Goal: Task Accomplishment & Management: Use online tool/utility

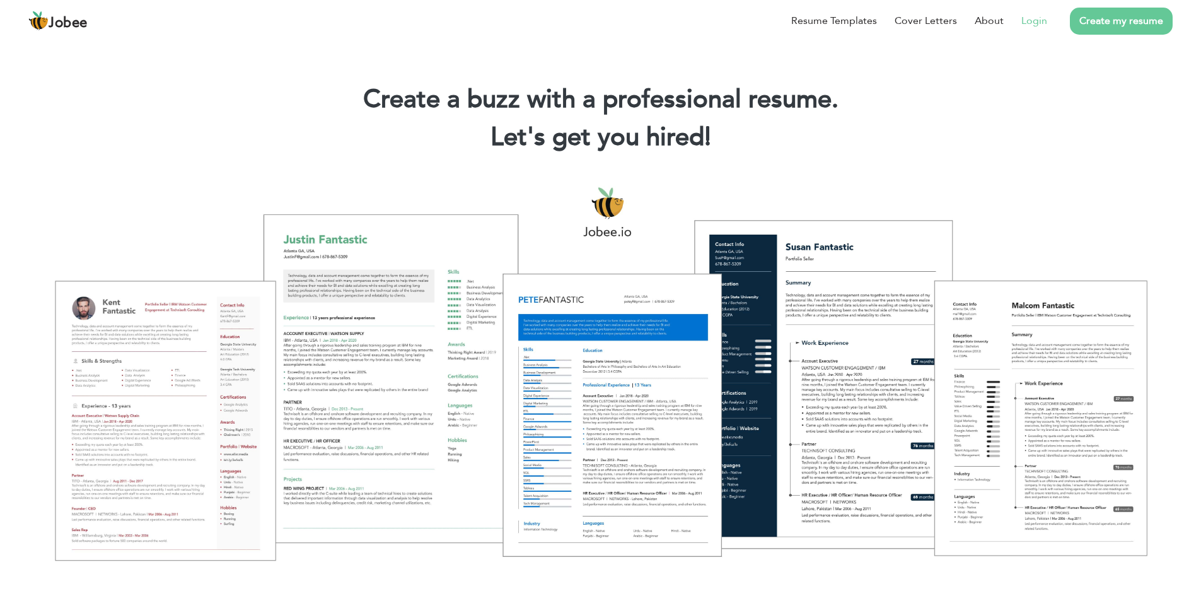
click at [1037, 25] on link "Login" at bounding box center [1034, 20] width 26 height 15
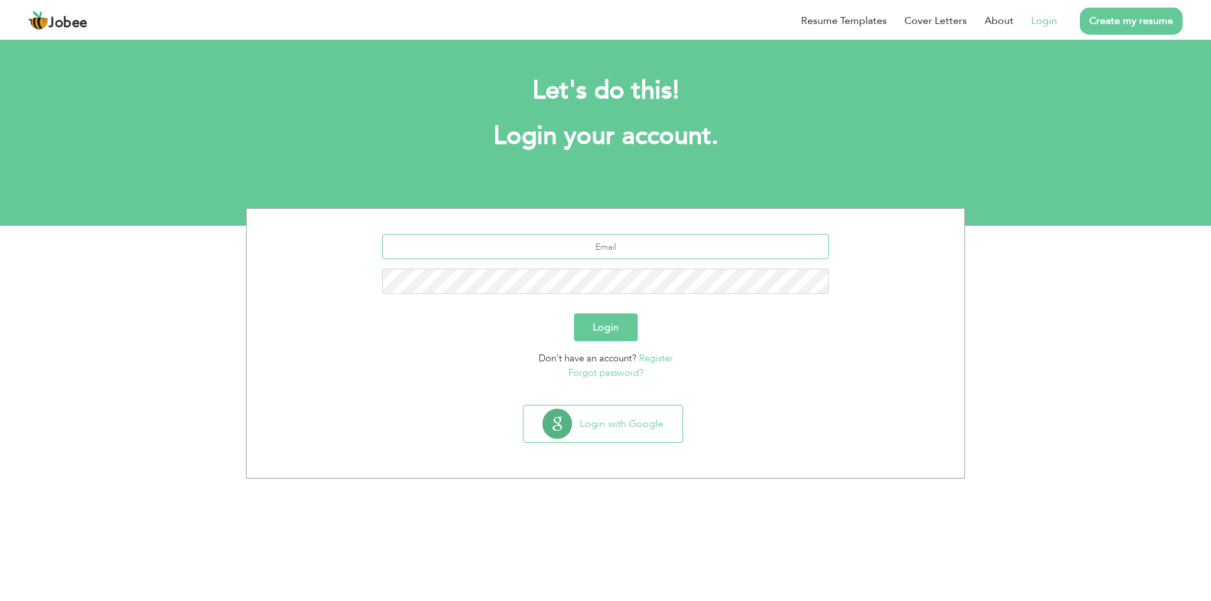
click at [579, 243] on input "text" at bounding box center [605, 246] width 447 height 25
type input "mh.ahmadfarooq@gmail.com"
click at [581, 314] on button "Login" at bounding box center [606, 327] width 64 height 28
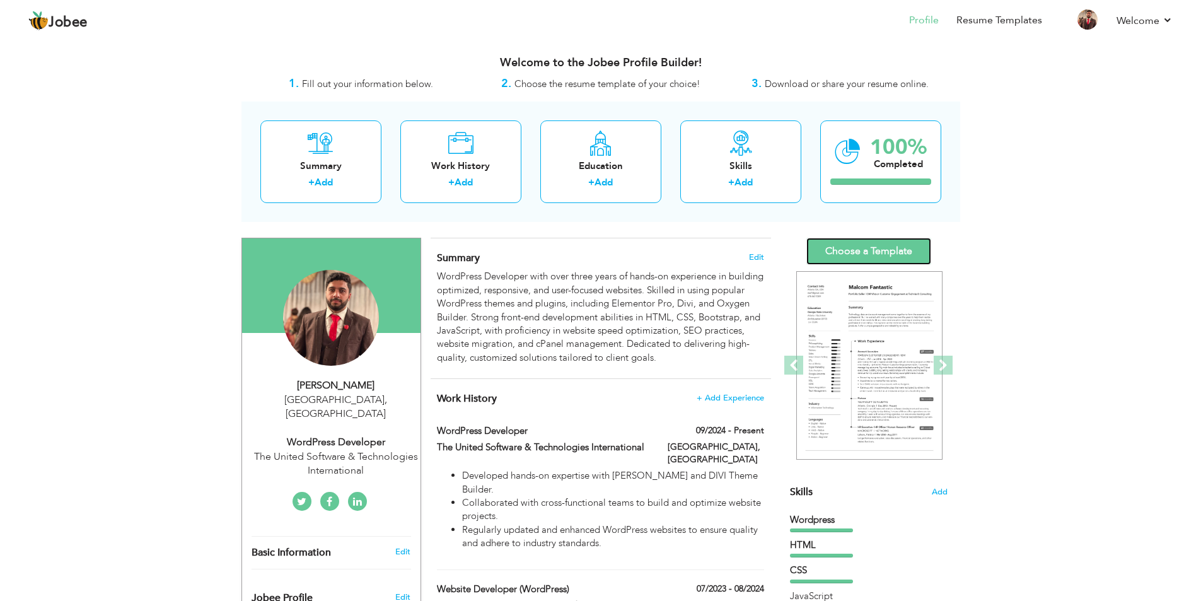
click at [902, 247] on link "Choose a Template" at bounding box center [868, 251] width 125 height 27
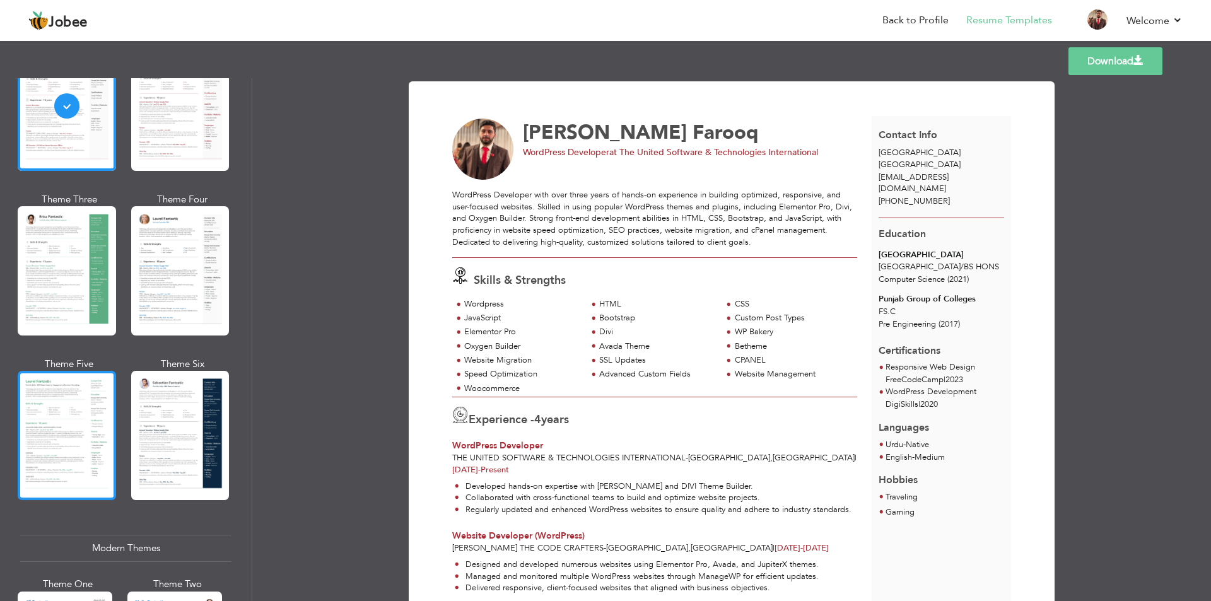
scroll to position [252, 0]
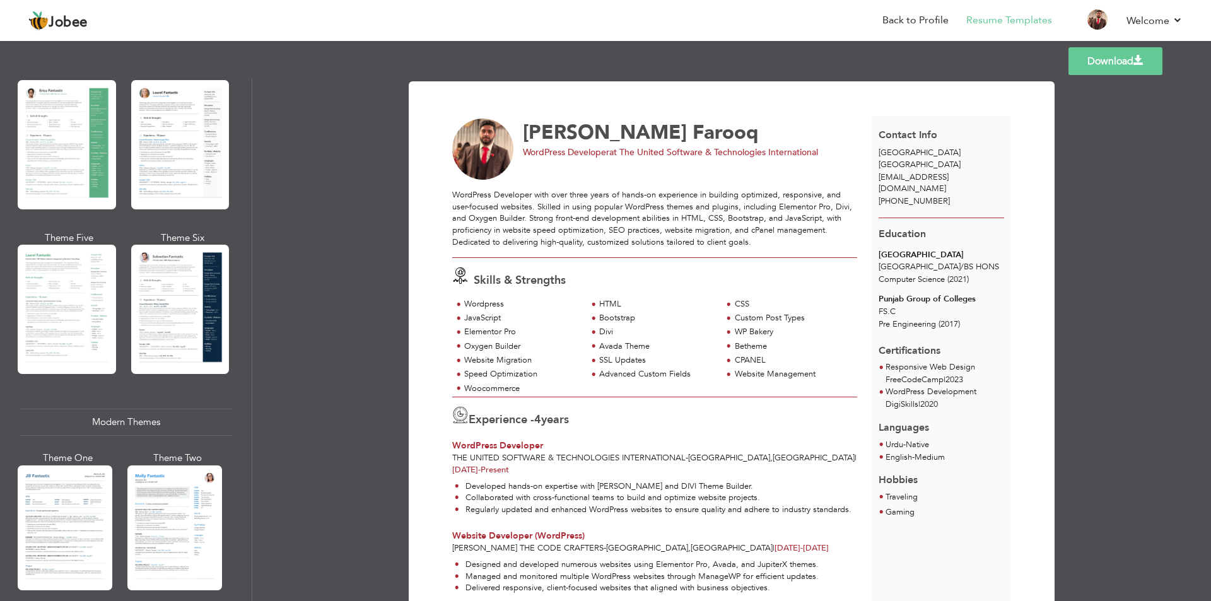
click at [32, 267] on div at bounding box center [67, 309] width 98 height 129
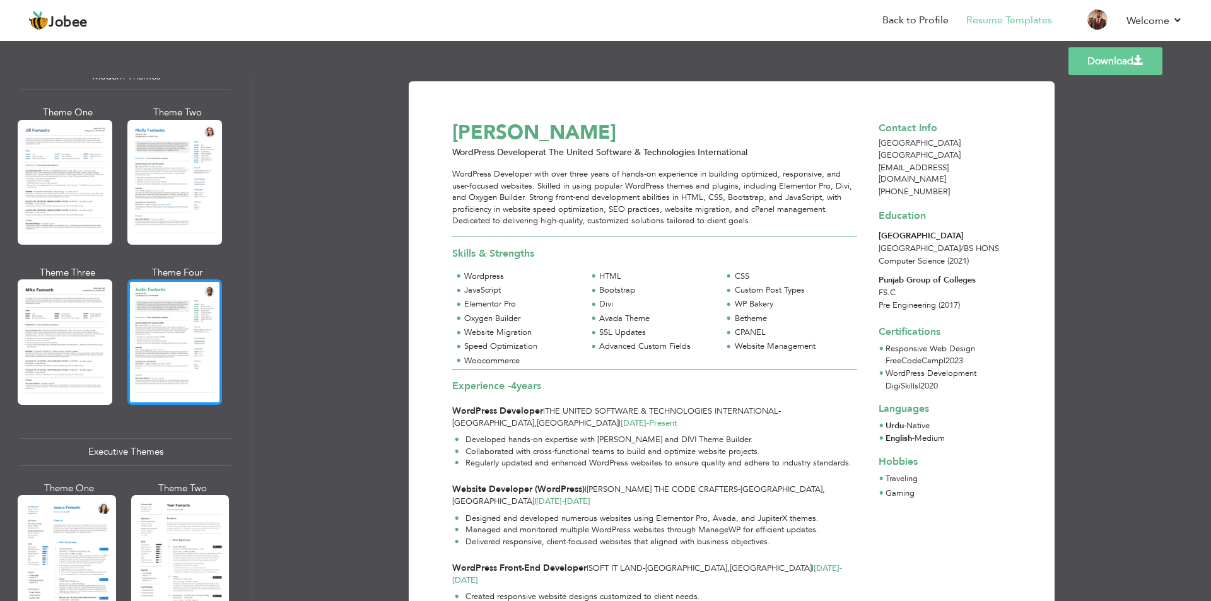
scroll to position [567, 0]
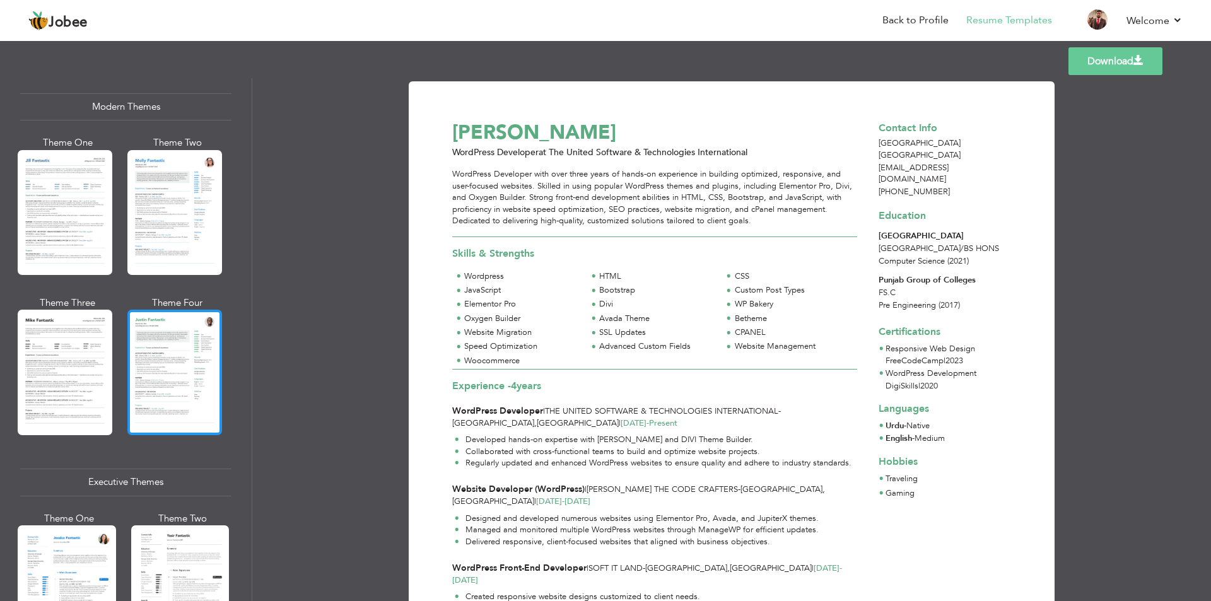
click at [154, 379] on div at bounding box center [174, 372] width 95 height 125
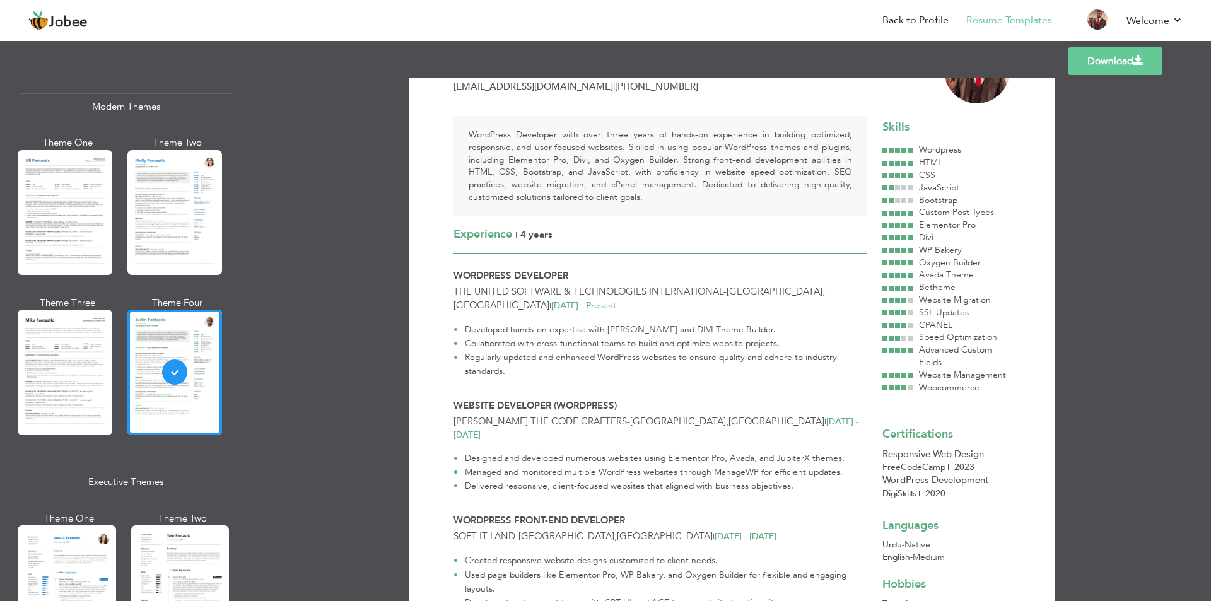
scroll to position [0, 0]
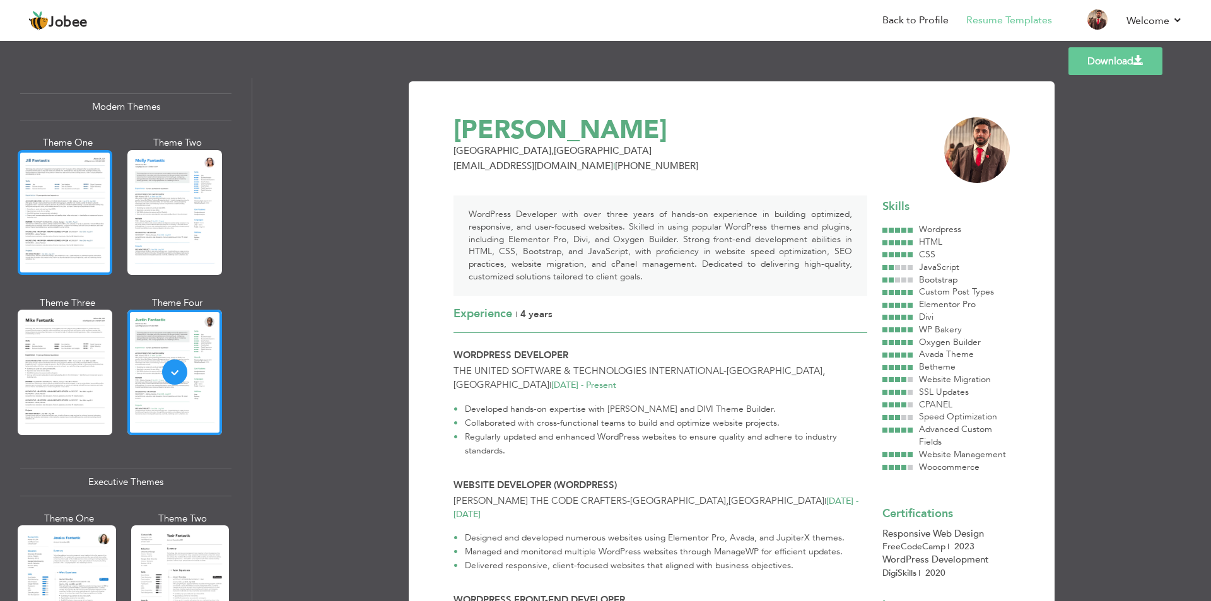
click at [45, 247] on div at bounding box center [65, 212] width 95 height 125
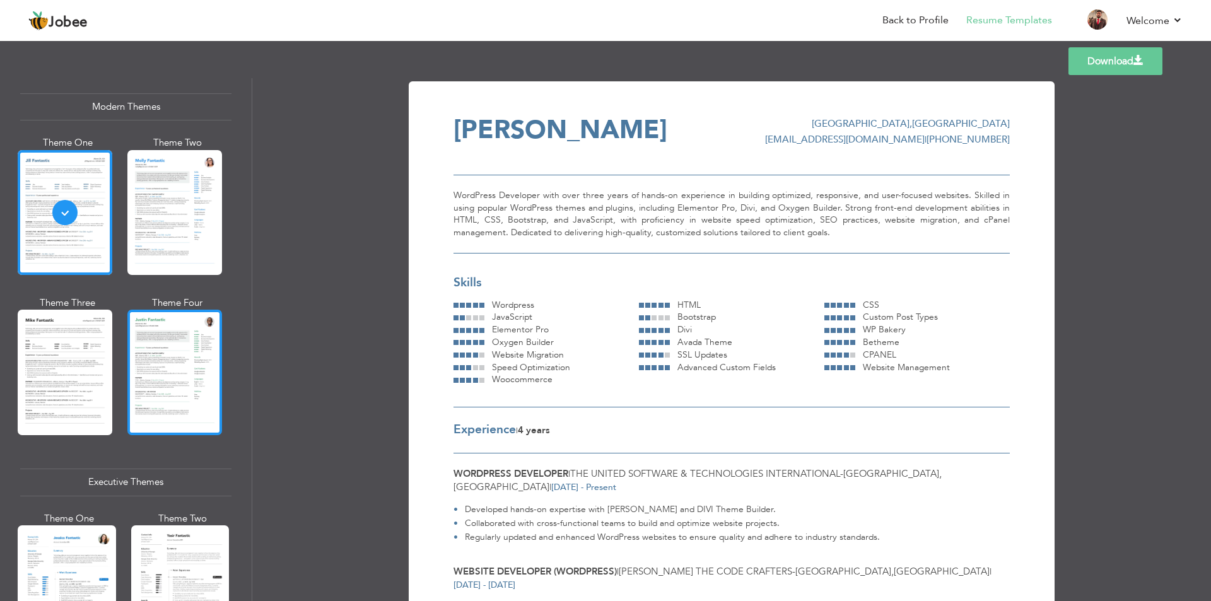
click at [160, 358] on div at bounding box center [174, 372] width 95 height 125
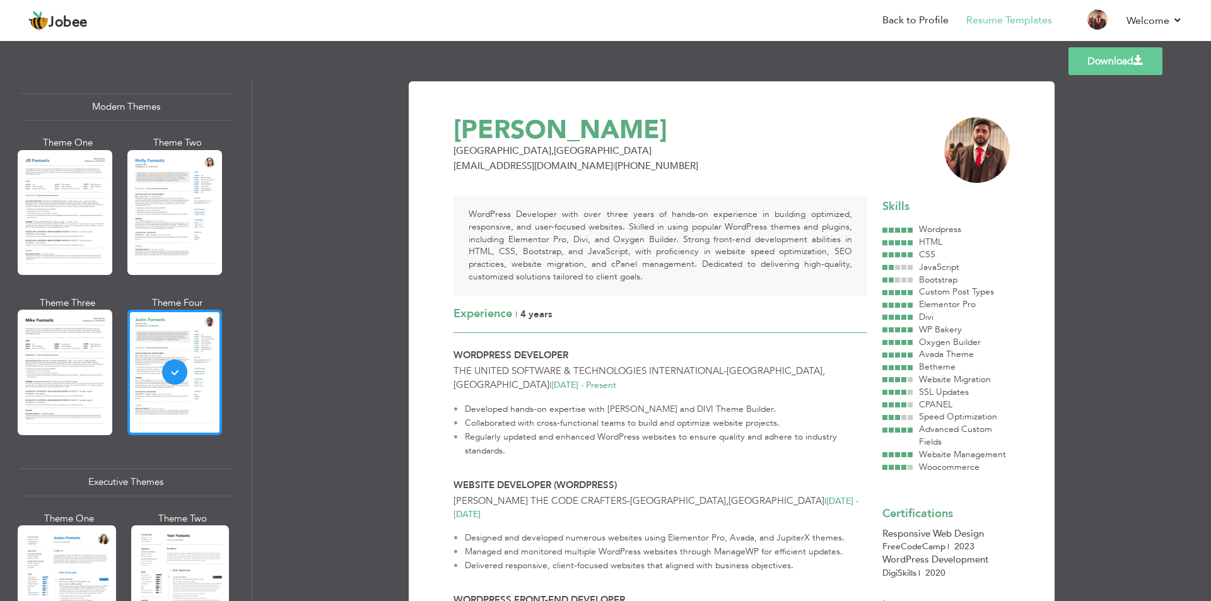
scroll to position [820, 0]
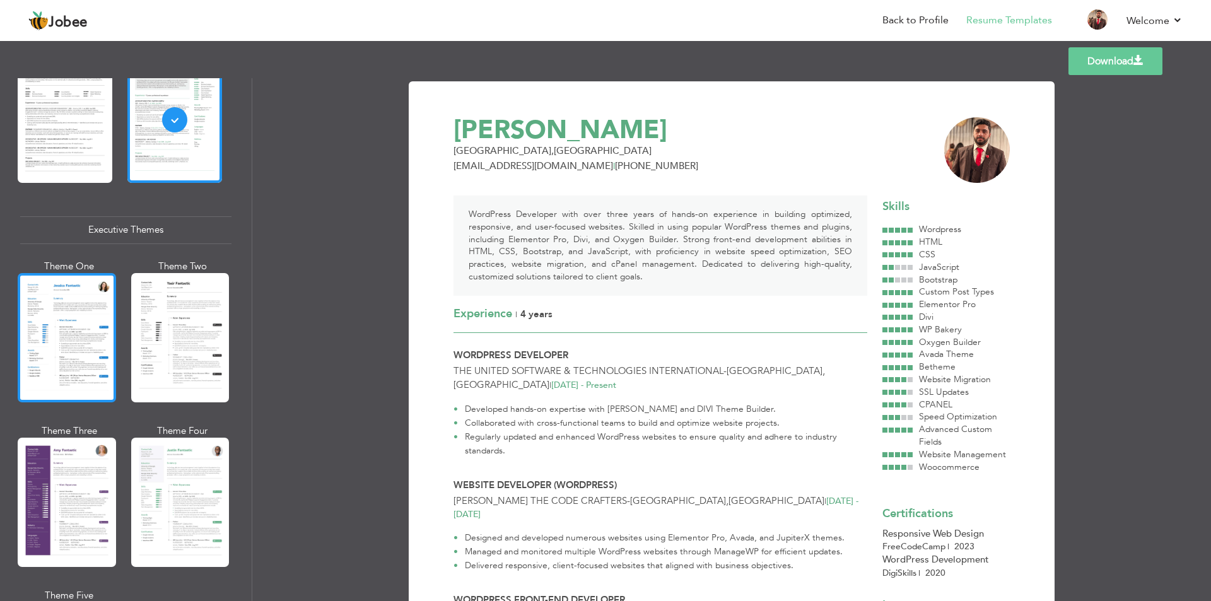
click at [107, 357] on div at bounding box center [67, 337] width 98 height 129
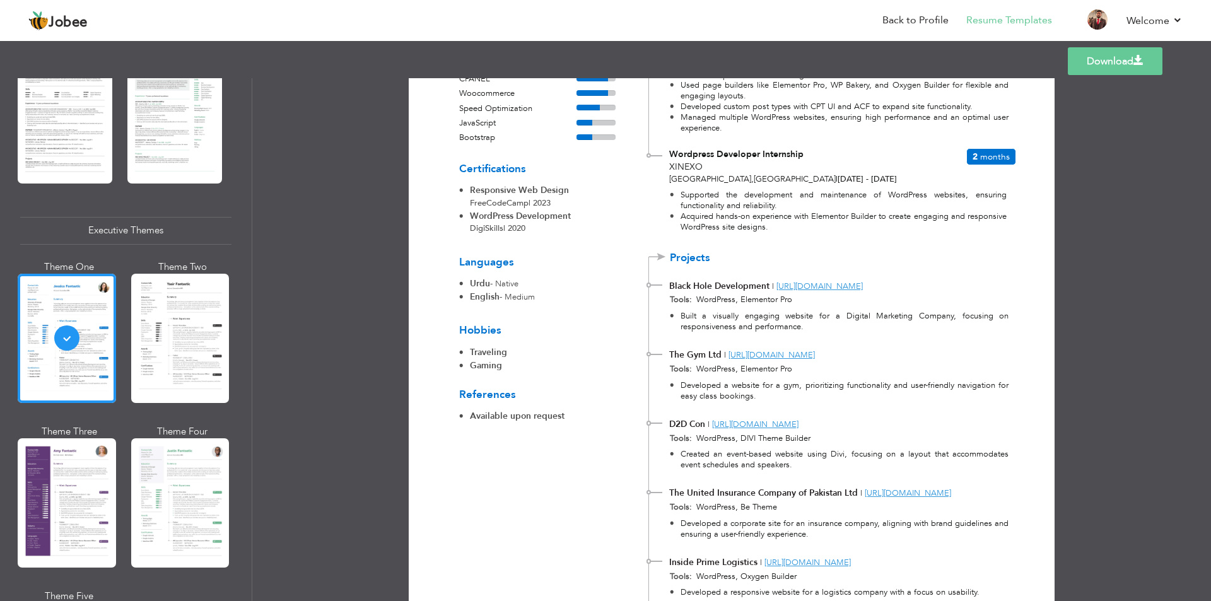
scroll to position [441, 0]
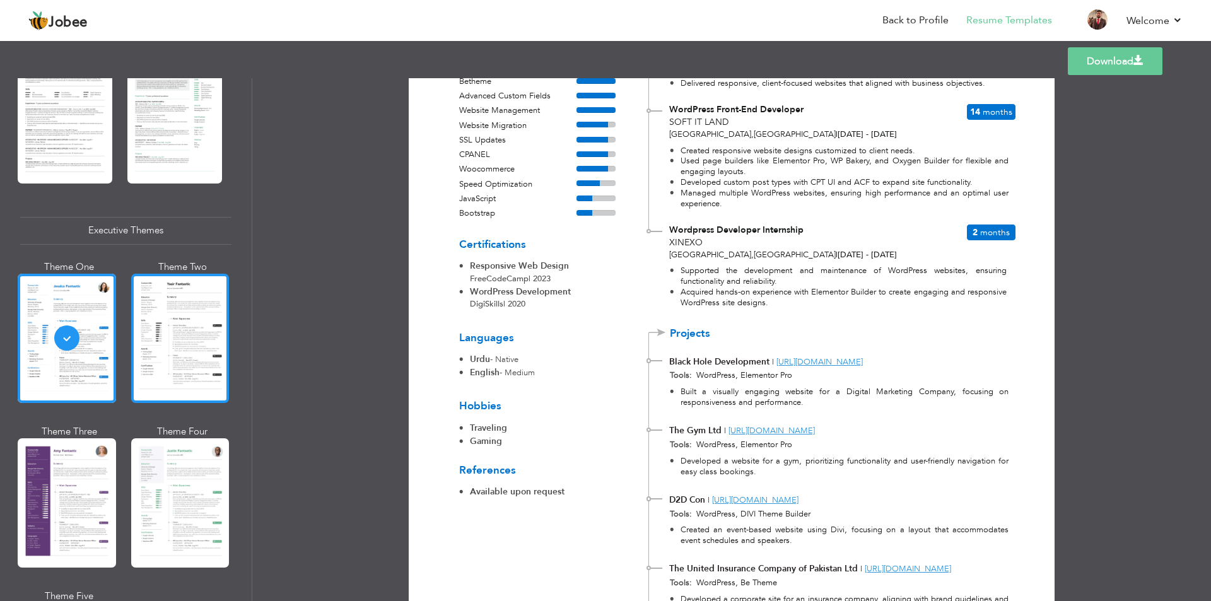
click at [198, 358] on div at bounding box center [180, 338] width 98 height 129
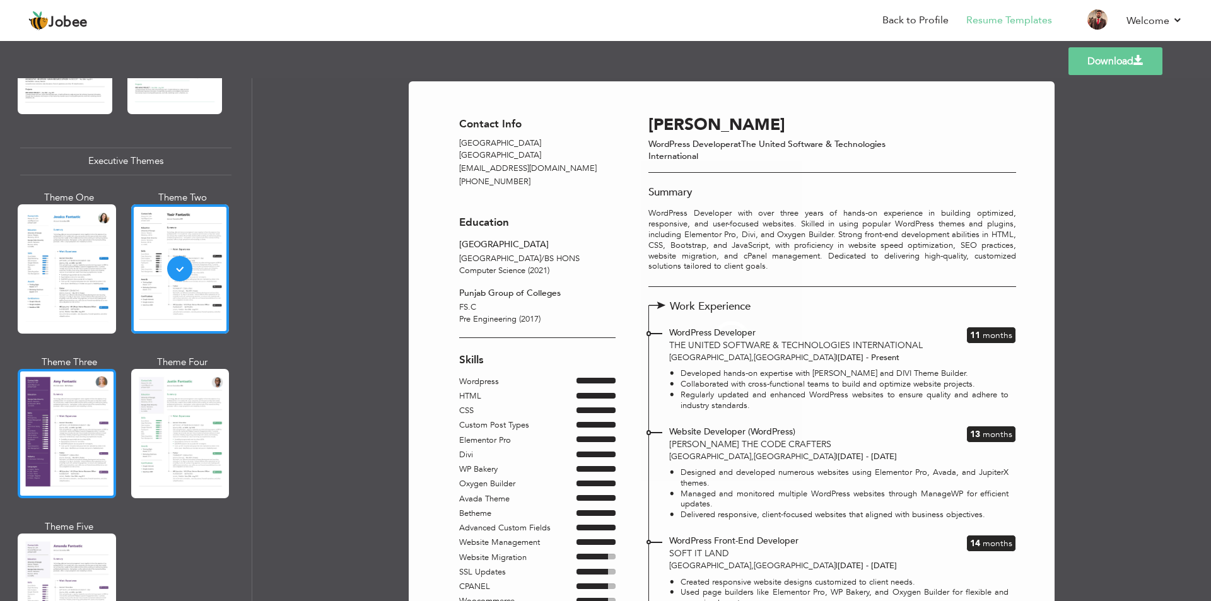
scroll to position [1009, 0]
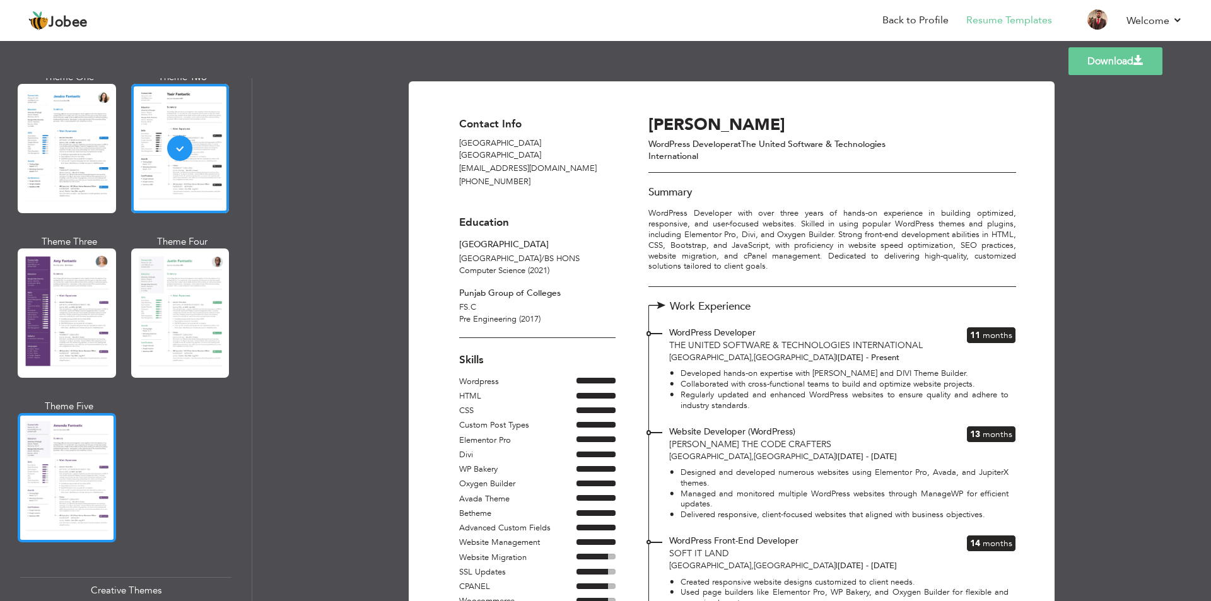
click at [83, 494] on div at bounding box center [67, 477] width 98 height 129
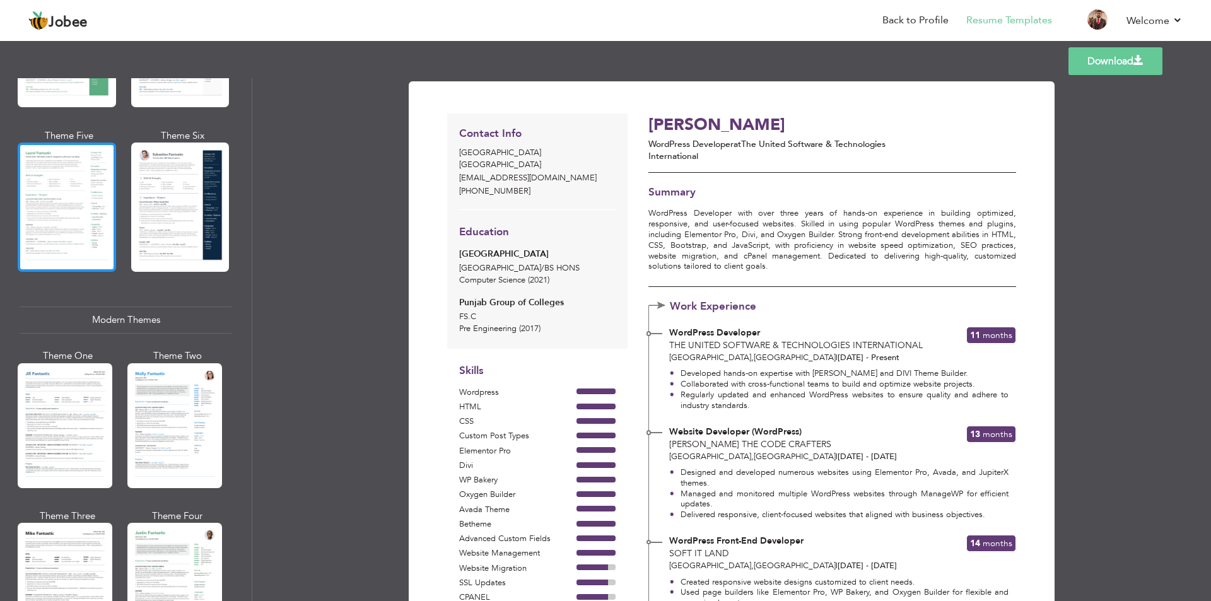
scroll to position [252, 0]
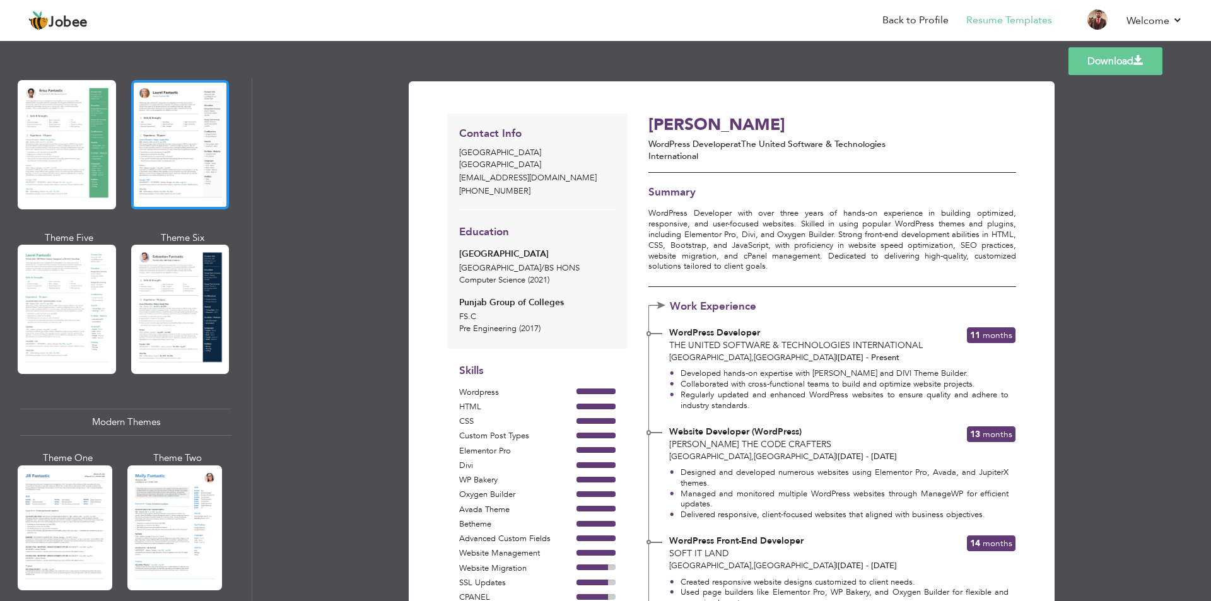
click at [158, 162] on div at bounding box center [180, 144] width 98 height 129
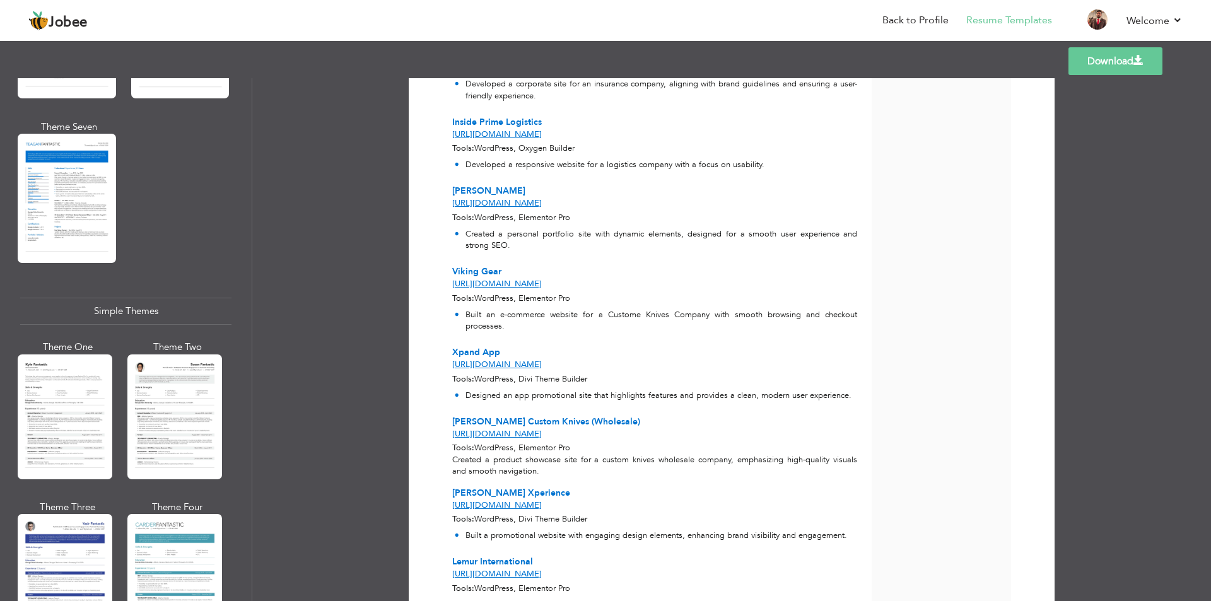
scroll to position [2048, 0]
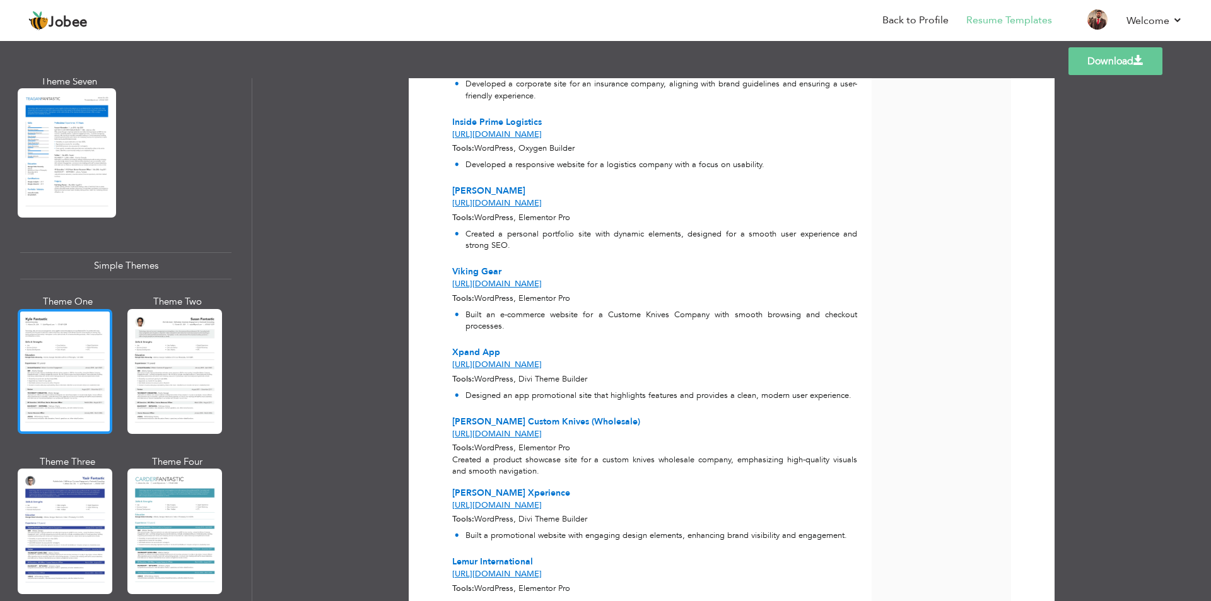
click at [100, 363] on div at bounding box center [65, 371] width 95 height 125
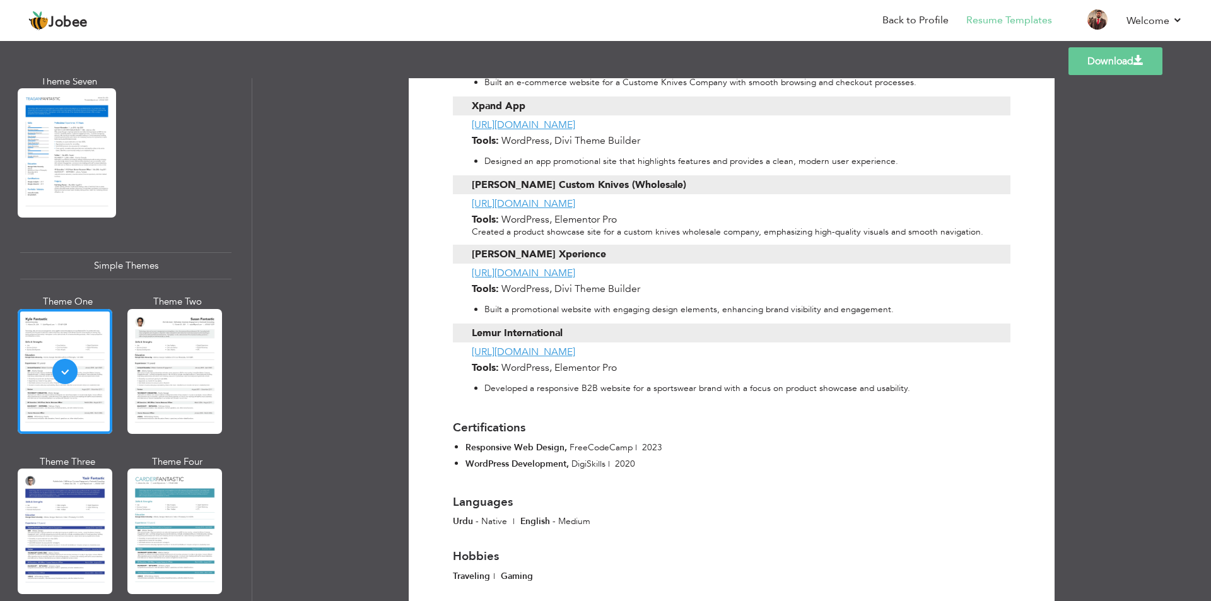
scroll to position [1356, 0]
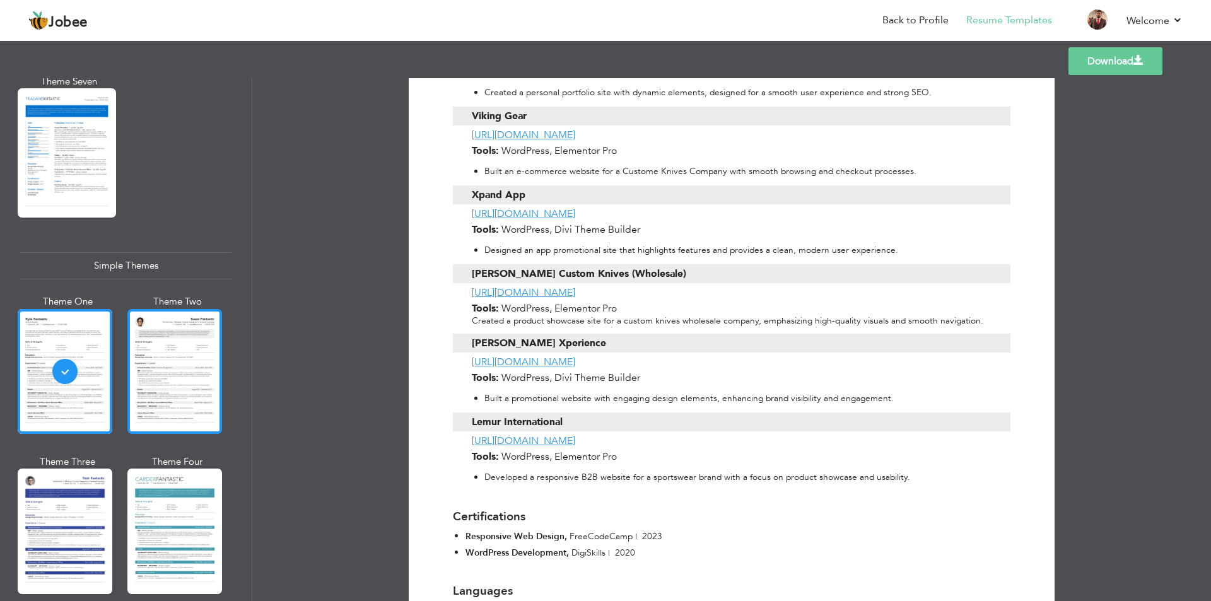
click at [160, 353] on div at bounding box center [174, 371] width 95 height 125
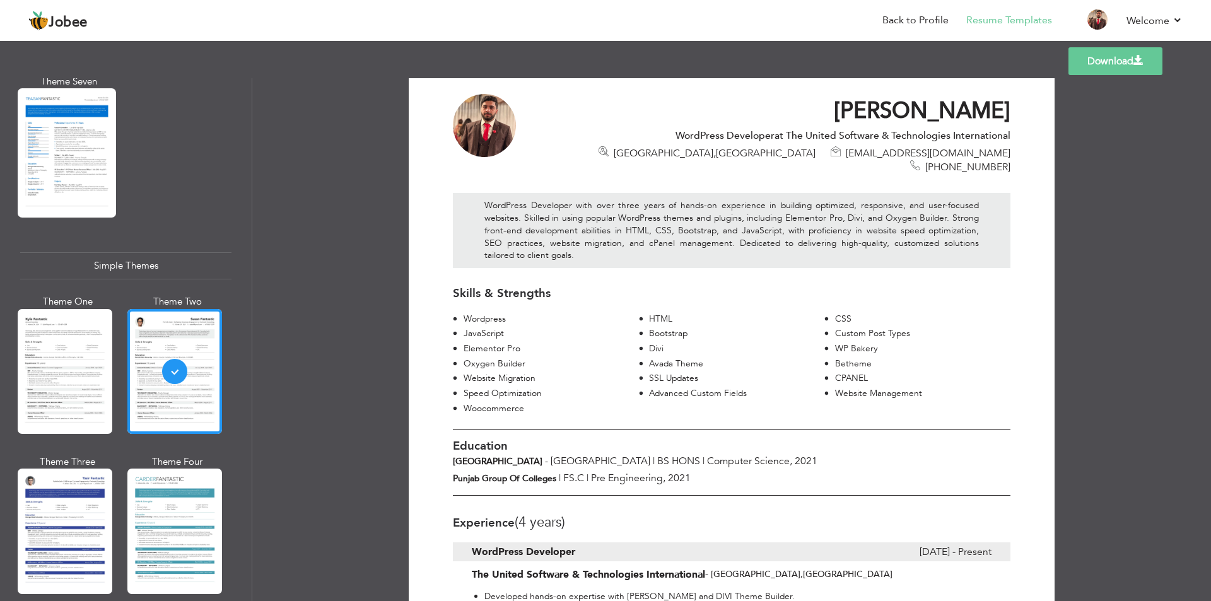
scroll to position [0, 0]
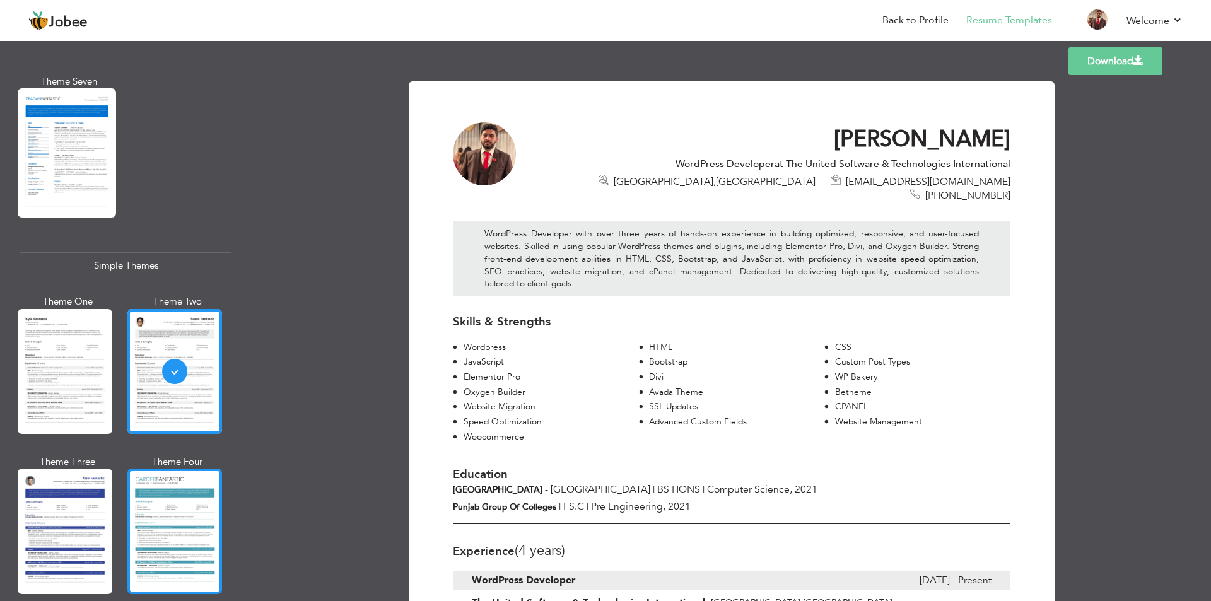
click at [144, 481] on div at bounding box center [174, 530] width 95 height 125
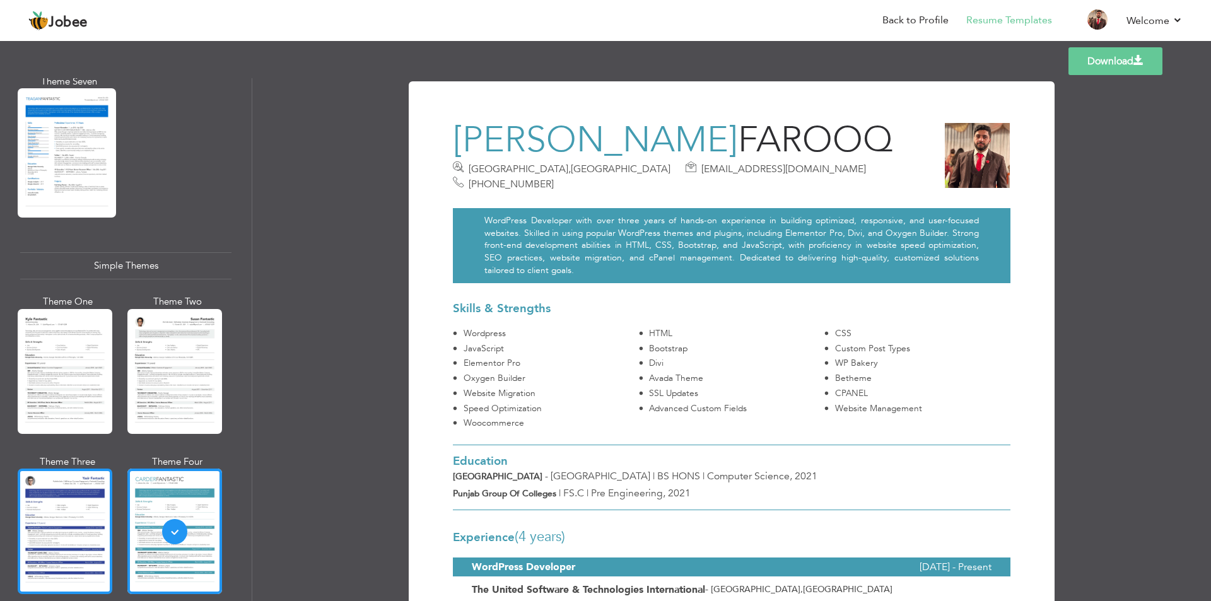
click at [28, 501] on div at bounding box center [65, 530] width 95 height 125
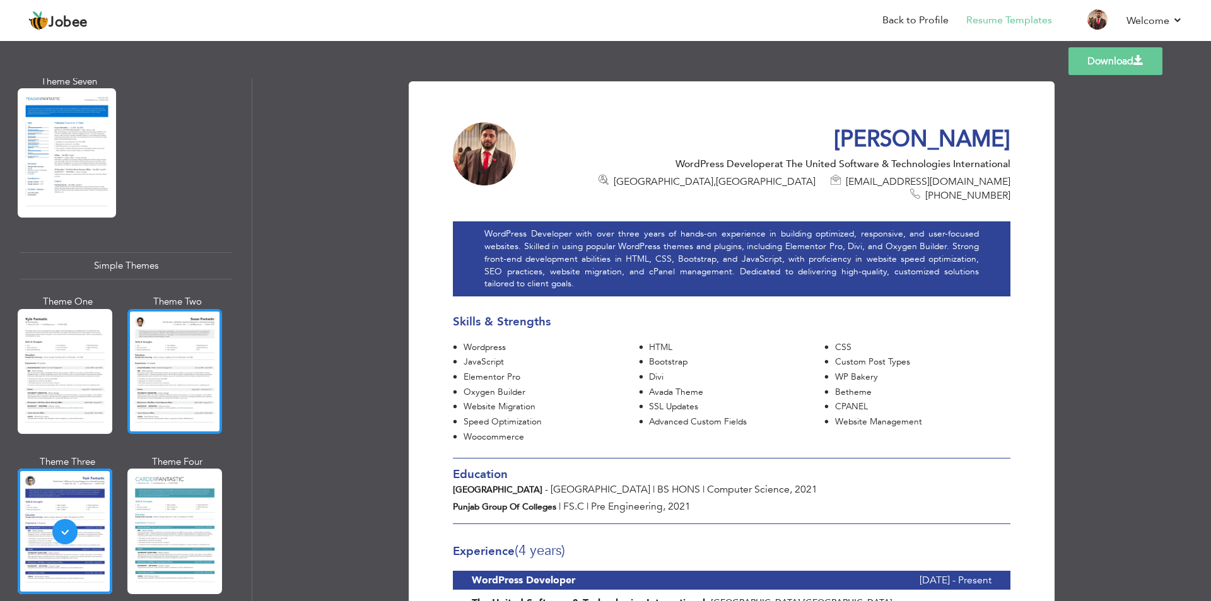
click at [166, 346] on div at bounding box center [174, 371] width 95 height 125
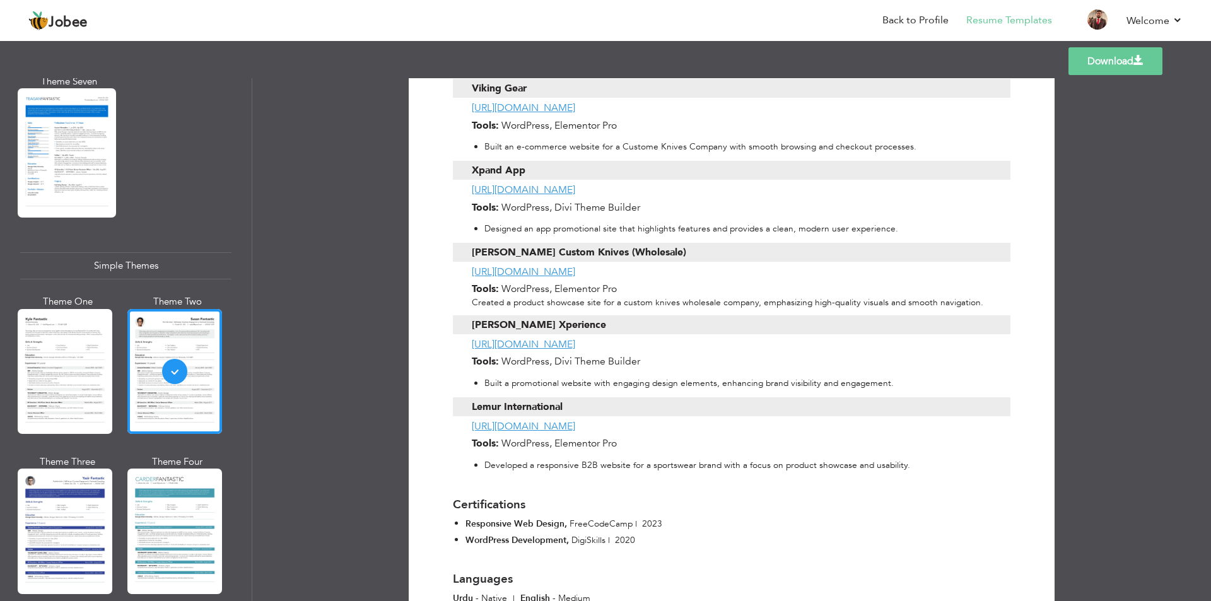
scroll to position [1620, 0]
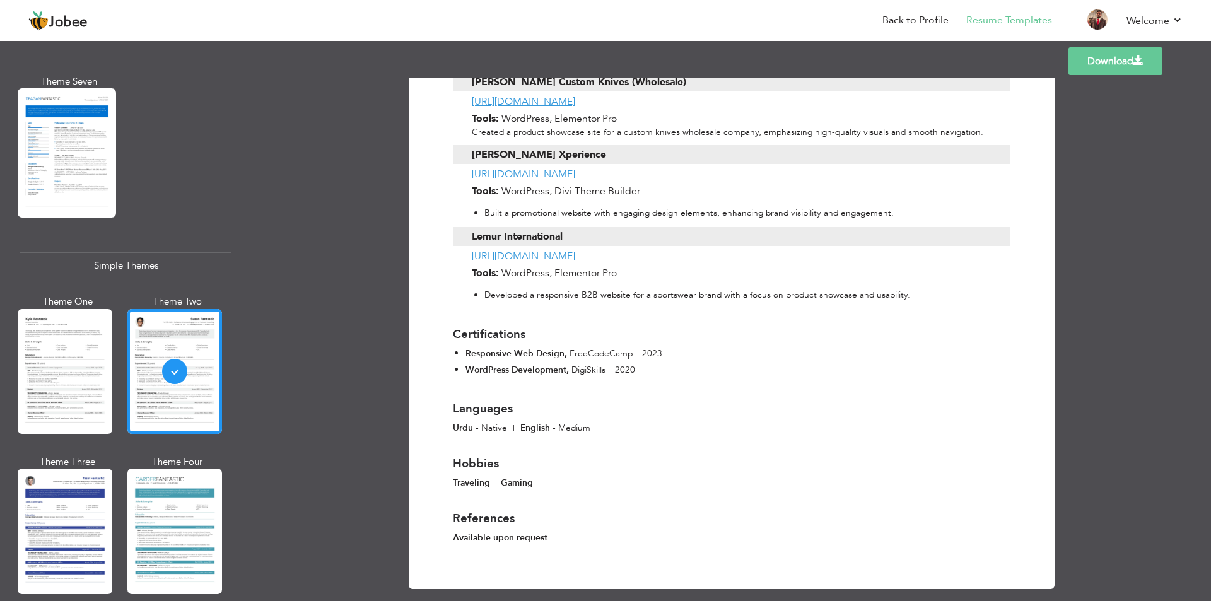
click at [1120, 64] on link "Download" at bounding box center [1115, 61] width 94 height 28
